Goal: Information Seeking & Learning: Learn about a topic

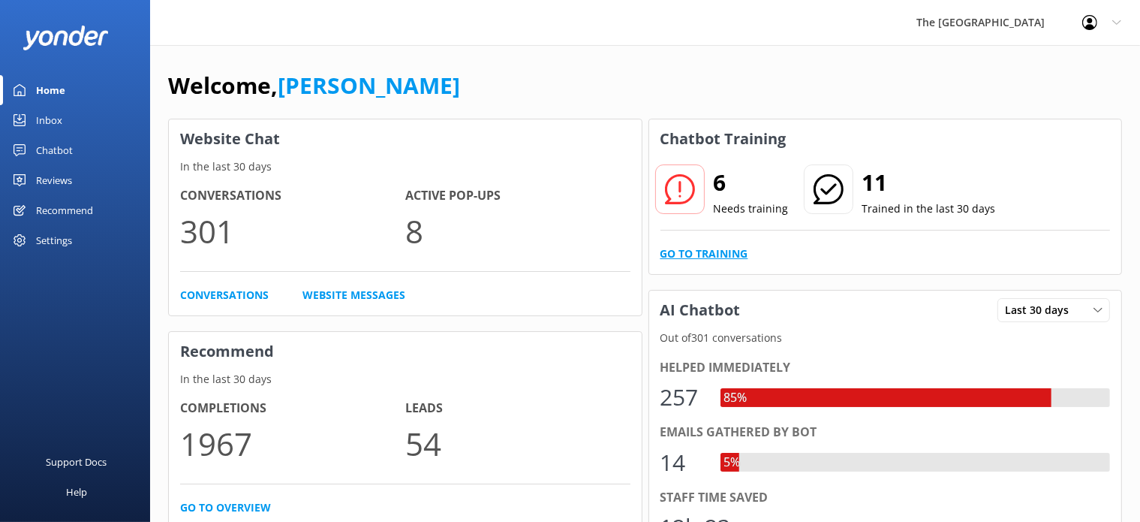
click at [684, 252] on link "Go to Training" at bounding box center [704, 253] width 88 height 17
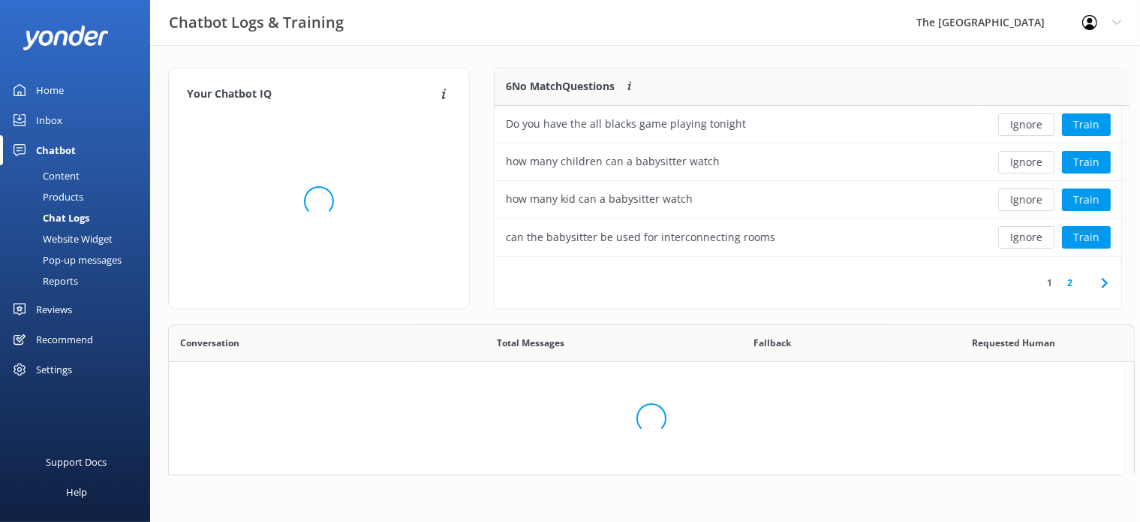
scroll to position [175, 614]
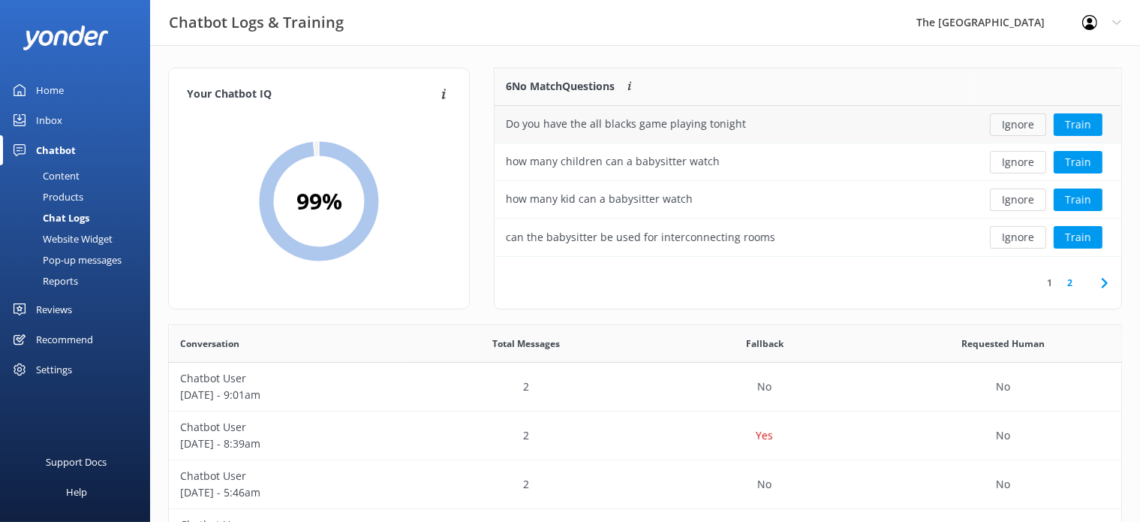
click at [1011, 122] on button "Ignore" at bounding box center [1018, 124] width 56 height 23
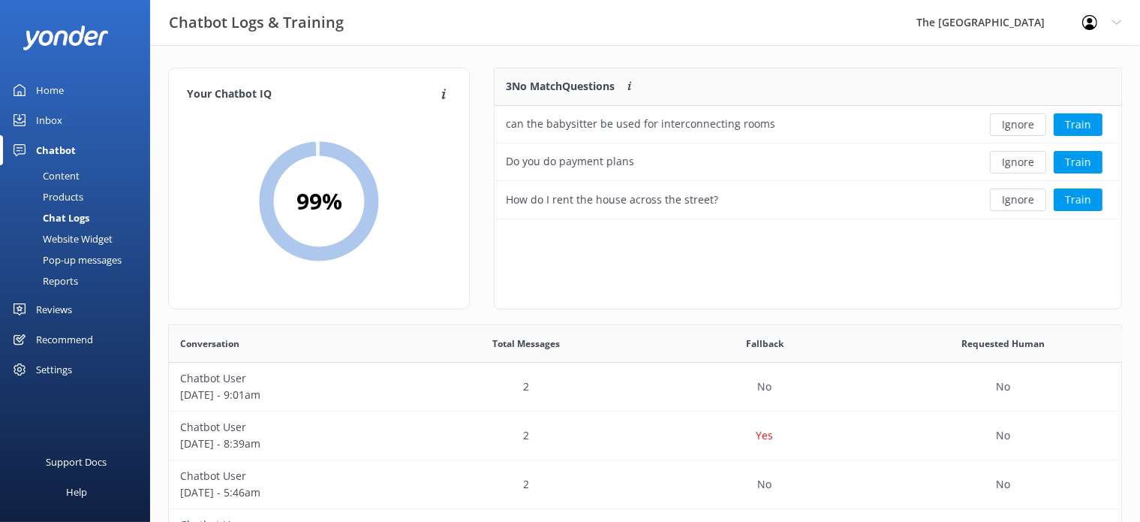
scroll to position [14, 13]
